Goal: Task Accomplishment & Management: Use online tool/utility

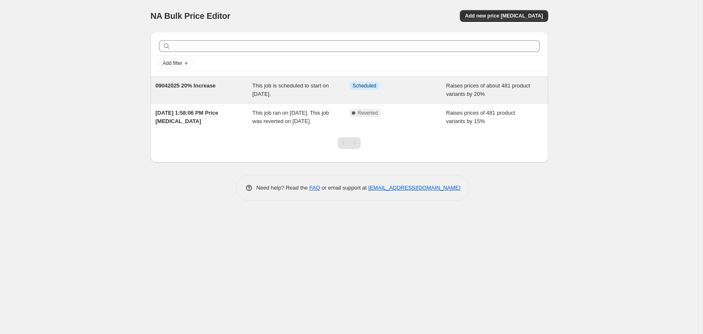
click at [310, 97] on div "This job is scheduled to start on [DATE]." at bounding box center [300, 90] width 97 height 17
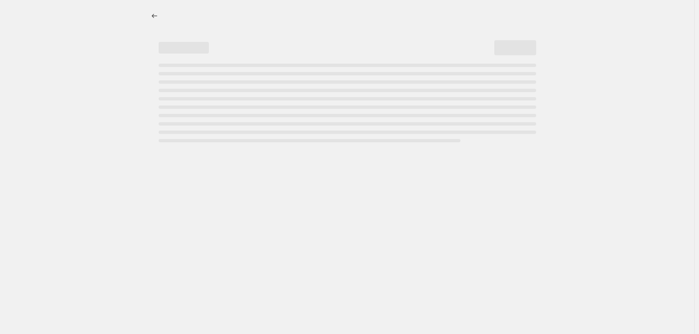
select select "percentage"
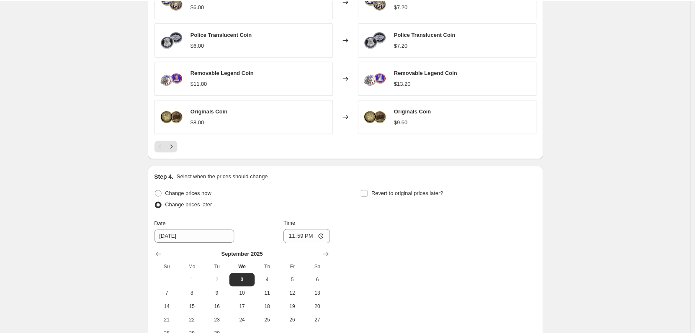
scroll to position [697, 0]
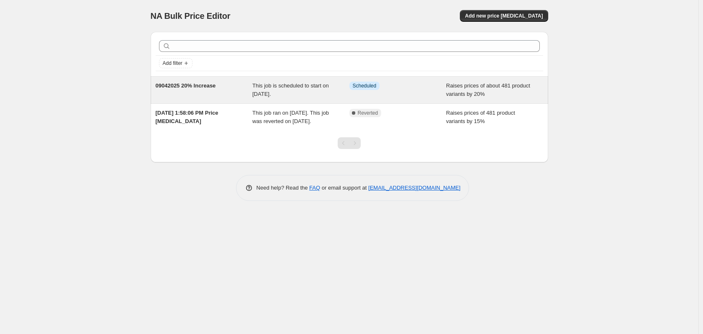
click at [299, 90] on div "This job is scheduled to start on [DATE]." at bounding box center [300, 90] width 97 height 17
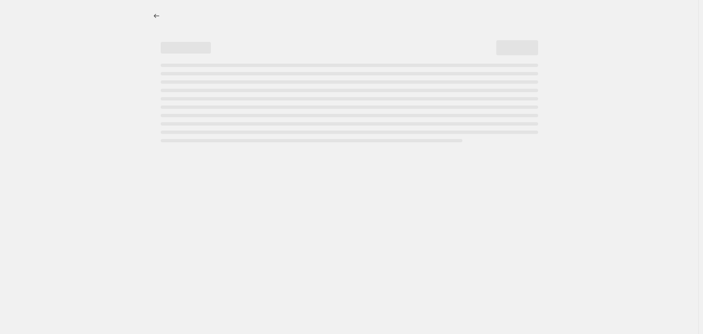
select select "percentage"
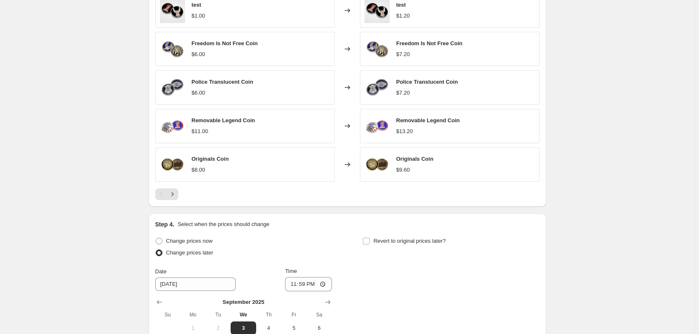
scroll to position [697, 0]
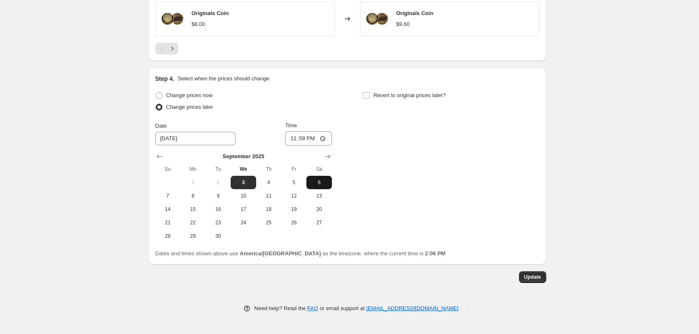
click at [319, 184] on span "6" at bounding box center [319, 182] width 18 height 7
type input "[DATE]"
click at [326, 137] on input "23:59" at bounding box center [308, 138] width 47 height 14
type input "00:01"
click at [405, 195] on div "Change prices now Change prices later Date [DATE] Time 00:[DATE] Mo Tu We Th Fr…" at bounding box center [347, 166] width 384 height 153
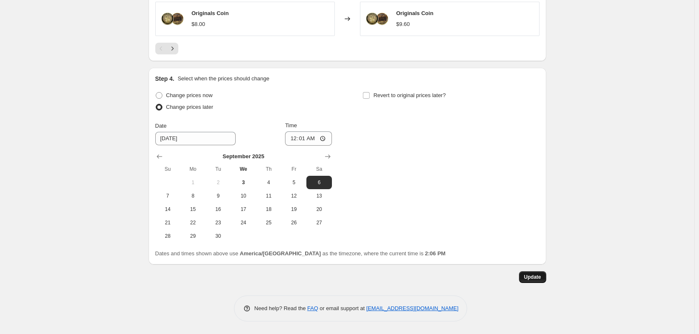
click at [537, 279] on span "Update" at bounding box center [532, 277] width 17 height 7
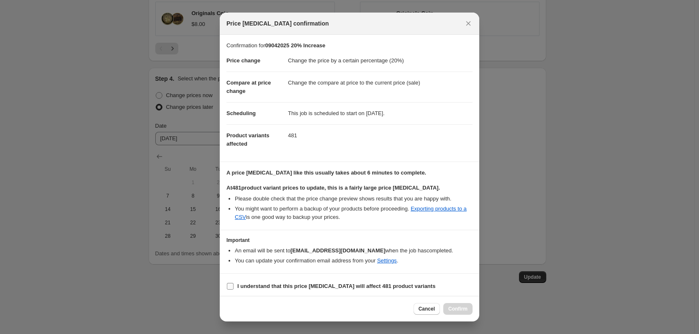
click at [233, 284] on span ":r2e:" at bounding box center [230, 286] width 8 height 8
click at [233, 284] on input "I understand that this price change job will affect 481 product variants" at bounding box center [230, 286] width 7 height 7
checkbox input "true"
click at [457, 311] on span "Confirm" at bounding box center [457, 308] width 19 height 7
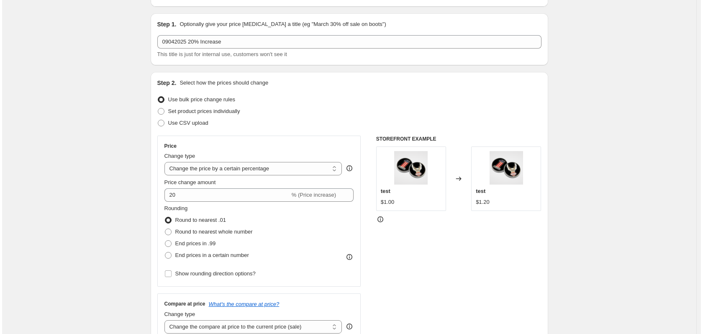
scroll to position [0, 0]
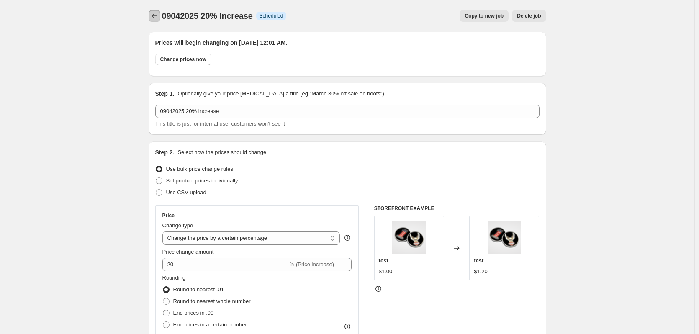
click at [157, 17] on icon "Price change jobs" at bounding box center [154, 16] width 8 height 8
